Goal: Check status: Check status

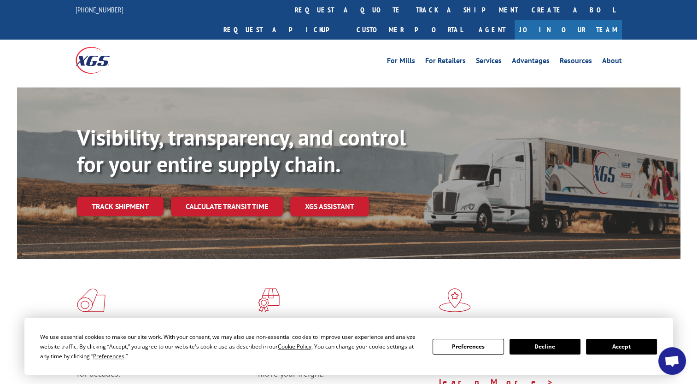
click at [631, 341] on button "Accept" at bounding box center [621, 347] width 71 height 16
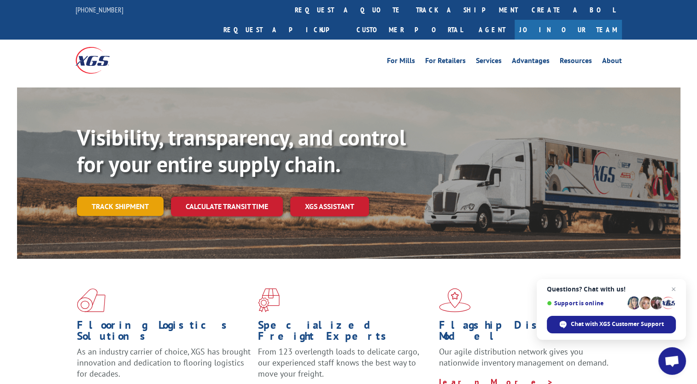
click at [133, 197] on link "Track shipment" at bounding box center [120, 206] width 87 height 19
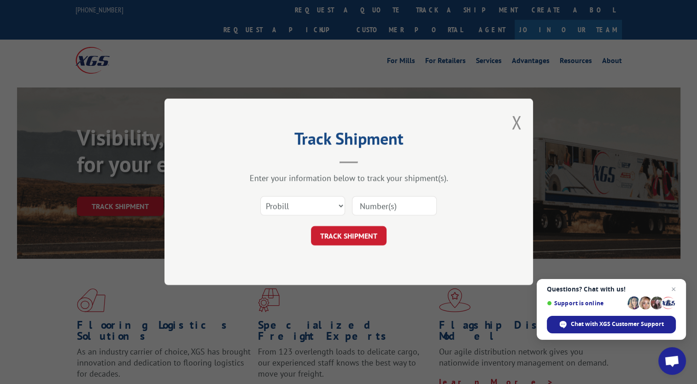
click at [371, 203] on input at bounding box center [394, 206] width 85 height 19
type input "17637536"
click button "TRACK SHIPMENT" at bounding box center [349, 236] width 76 height 19
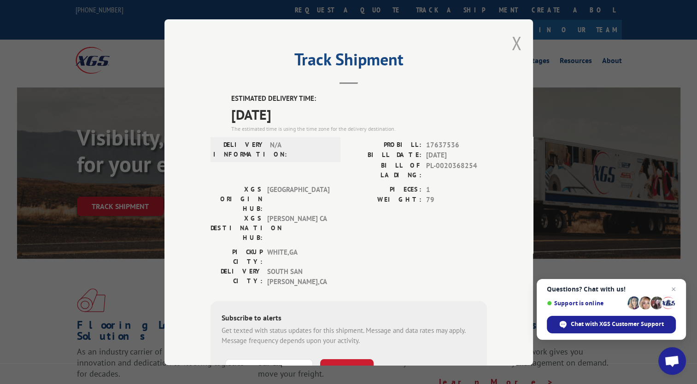
click at [512, 40] on button "Close modal" at bounding box center [517, 43] width 10 height 24
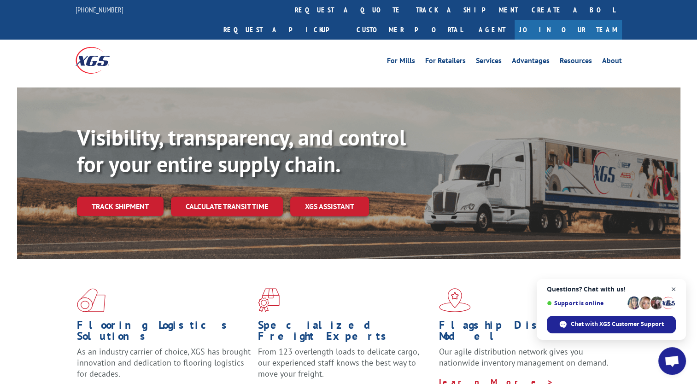
click at [674, 290] on span "Close chat" at bounding box center [674, 290] width 12 height 12
